Goal: Consume media (video, audio)

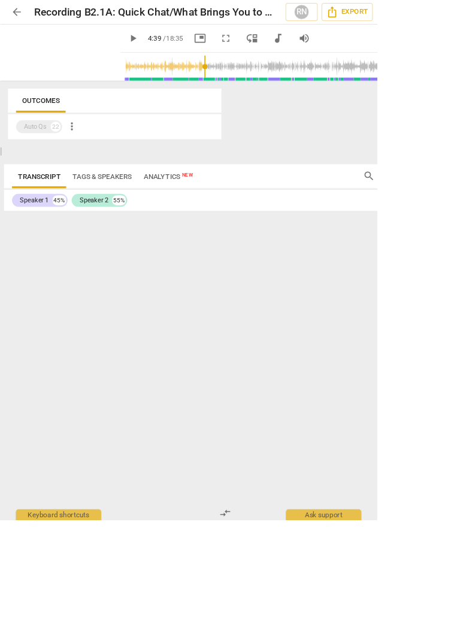
scroll to position [583, 0]
click at [66, 59] on span "play_arrow" at bounding box center [76, 62] width 31 height 31
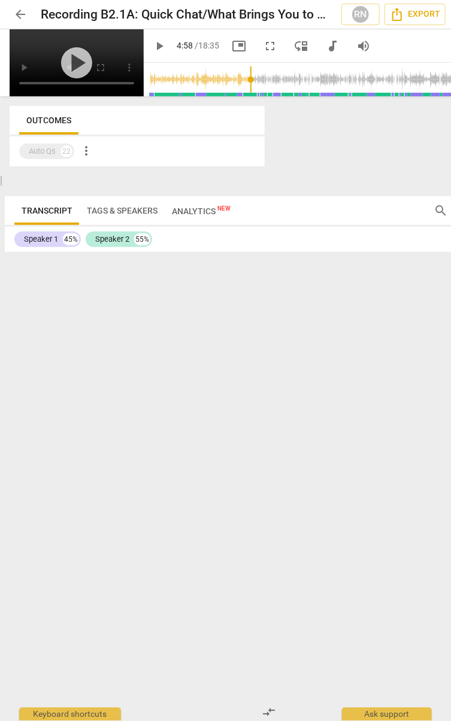
type input "298"
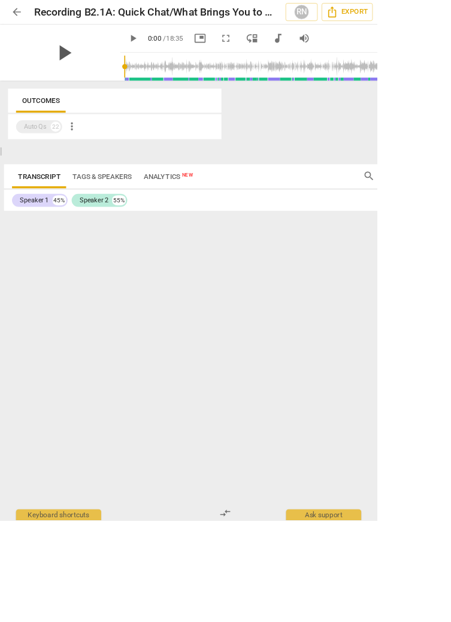
click at [63, 63] on span "play_arrow" at bounding box center [76, 62] width 31 height 31
click at [102, 81] on div "pause" at bounding box center [77, 62] width 134 height 67
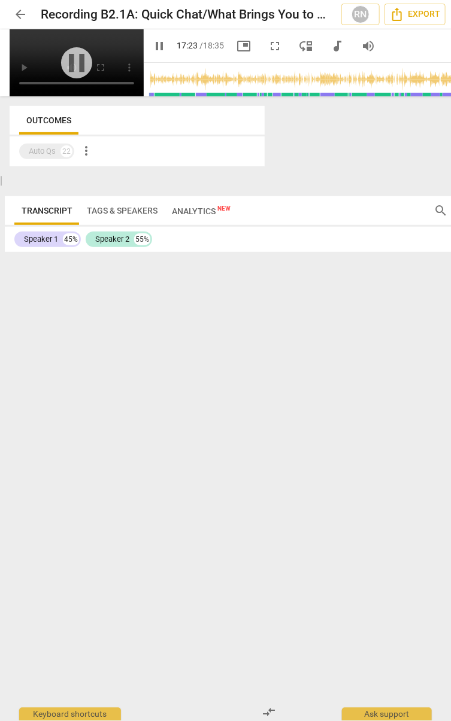
scroll to position [3165, 0]
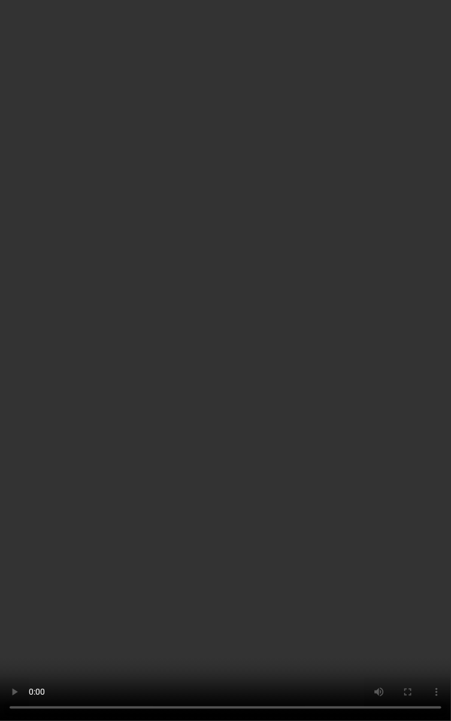
type input "1115"
